Goal: Task Accomplishment & Management: Use online tool/utility

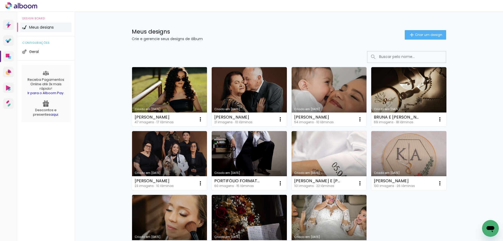
click at [189, 100] on link "Criado em 08/09/25" at bounding box center [169, 96] width 75 height 59
